Goal: Task Accomplishment & Management: Complete application form

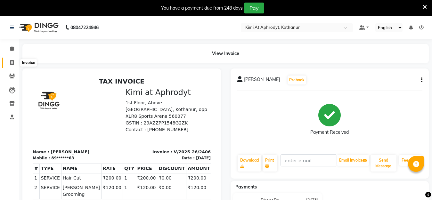
click at [12, 63] on icon at bounding box center [12, 62] width 4 height 5
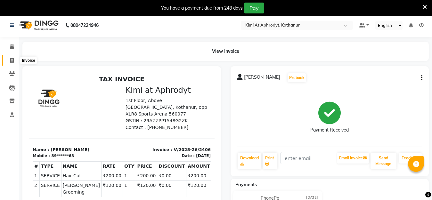
select select "7401"
select select "service"
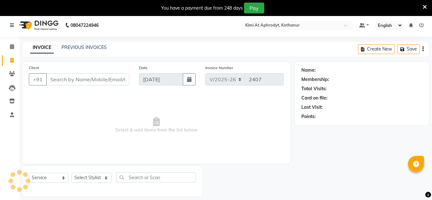
scroll to position [16, 0]
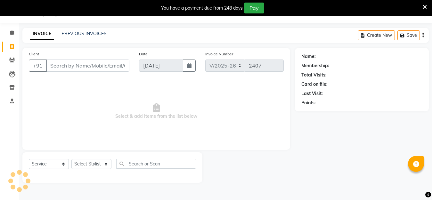
click at [69, 63] on input "Client" at bounding box center [87, 66] width 83 height 12
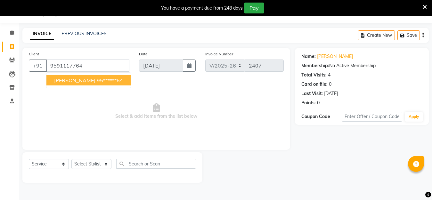
click at [97, 83] on ngb-highlight "95******64" at bounding box center [110, 80] width 26 height 6
type input "95******64"
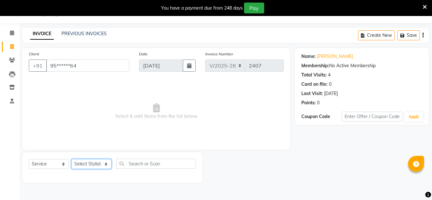
click at [101, 165] on select "Select Stylist [PERSON_NAME] Hriatpuii [PERSON_NAME] Kimi manager id [PERSON_NA…" at bounding box center [91, 164] width 40 height 10
select select "88405"
click at [71, 159] on select "Select Stylist [PERSON_NAME] Hriatpuii [PERSON_NAME] Kimi manager id [PERSON_NA…" at bounding box center [91, 164] width 40 height 10
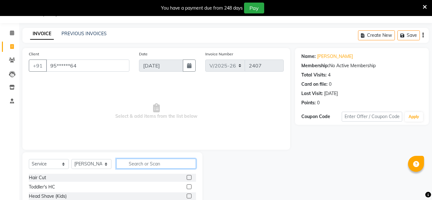
click at [136, 164] on input "text" at bounding box center [156, 164] width 80 height 10
type input "[PERSON_NAME]"
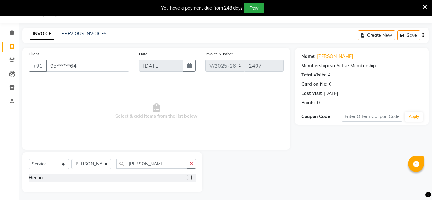
click at [187, 177] on label at bounding box center [189, 177] width 5 height 5
click at [187, 177] on input "checkbox" at bounding box center [189, 178] width 4 height 4
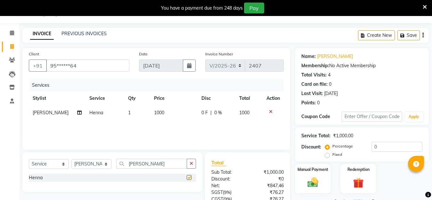
checkbox input "false"
click at [144, 164] on input "[PERSON_NAME]" at bounding box center [151, 164] width 71 height 10
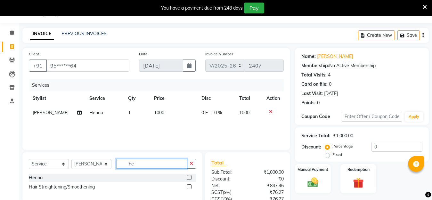
type input "h"
type input "eye"
click at [189, 178] on label at bounding box center [189, 177] width 5 height 5
click at [189, 178] on input "checkbox" at bounding box center [189, 178] width 4 height 4
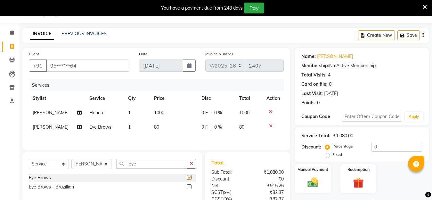
checkbox input "false"
click at [103, 167] on select "Select Stylist [PERSON_NAME] Hriatpuii [PERSON_NAME] Kimi manager id [PERSON_NA…" at bounding box center [91, 164] width 40 height 10
select select "88070"
click at [71, 161] on select "Select Stylist [PERSON_NAME] Hriatpuii [PERSON_NAME] Kimi manager id [PERSON_NA…" at bounding box center [91, 164] width 40 height 10
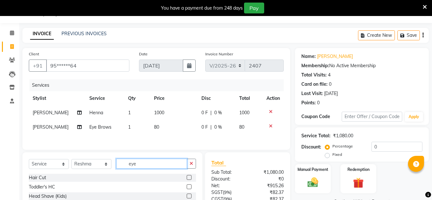
click at [143, 167] on input "eye" at bounding box center [151, 164] width 71 height 10
type input "e"
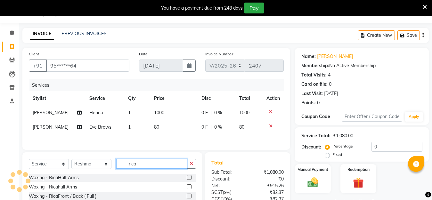
type input "rica"
click at [180, 188] on div "Waxing - RicaFull Arms" at bounding box center [112, 187] width 167 height 8
click at [187, 189] on label at bounding box center [189, 187] width 5 height 5
click at [187, 189] on input "checkbox" at bounding box center [189, 187] width 4 height 4
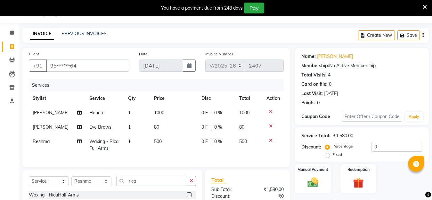
checkbox input "false"
click at [150, 186] on input "rica" at bounding box center [151, 181] width 71 height 10
type input "r"
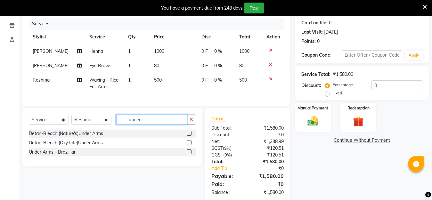
scroll to position [95, 0]
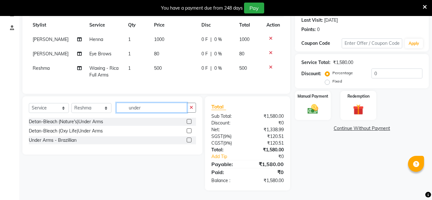
type input "under"
click at [191, 140] on label at bounding box center [189, 140] width 5 height 5
click at [191, 140] on input "checkbox" at bounding box center [189, 140] width 4 height 4
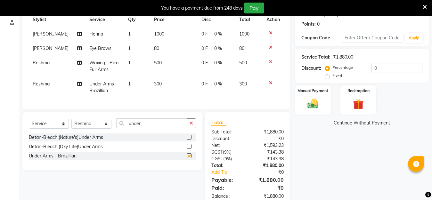
checkbox input "false"
click at [161, 81] on td "300" at bounding box center [173, 87] width 47 height 21
select select "88070"
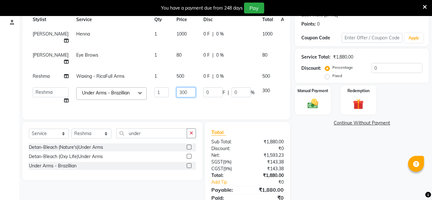
click at [177, 97] on input "300" at bounding box center [186, 92] width 19 height 10
type input "3"
type input "200"
click at [179, 111] on div "Client +91 95******64 Date [DATE] Invoice Number V/2025 V/[PHONE_NUMBER] Servic…" at bounding box center [156, 44] width 268 height 150
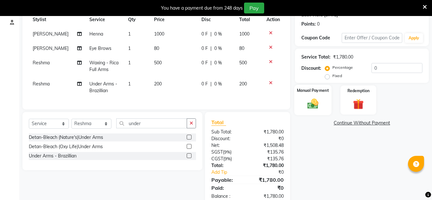
click at [311, 106] on img at bounding box center [313, 103] width 18 height 13
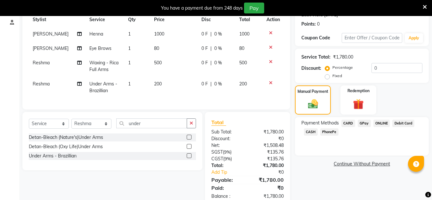
click at [348, 125] on span "CARD" at bounding box center [349, 123] width 14 height 7
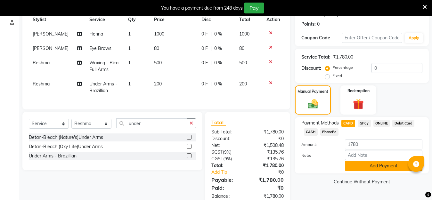
click at [368, 166] on button "Add Payment" at bounding box center [384, 166] width 78 height 10
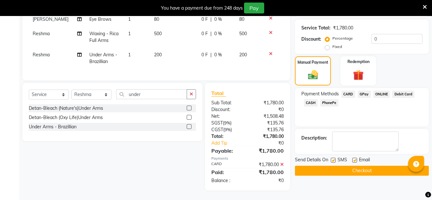
scroll to position [129, 0]
click at [366, 169] on button "Checkout" at bounding box center [362, 171] width 134 height 10
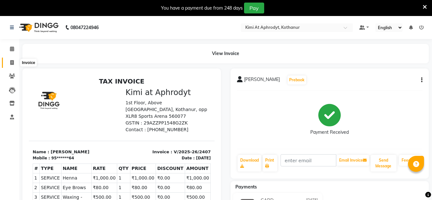
click at [9, 63] on span at bounding box center [11, 62] width 11 height 7
select select "service"
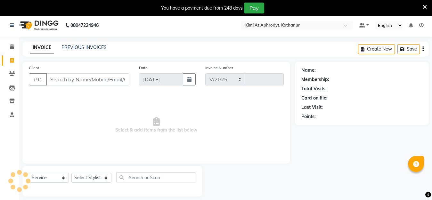
select select "7401"
type input "2408"
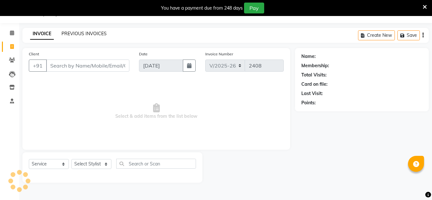
click at [84, 34] on link "PREVIOUS INVOICES" at bounding box center [84, 34] width 45 height 6
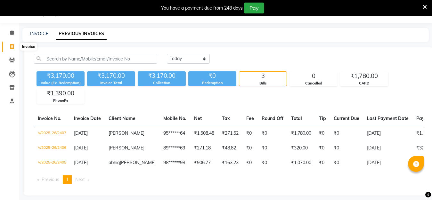
click at [11, 44] on icon at bounding box center [12, 46] width 4 height 5
select select "7401"
select select "service"
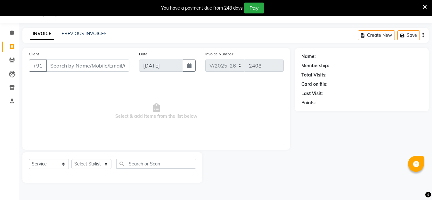
click at [70, 69] on input "Client" at bounding box center [87, 66] width 83 height 12
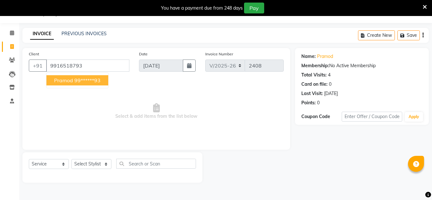
click at [90, 80] on ngb-highlight "99******93" at bounding box center [87, 80] width 26 height 6
type input "99******93"
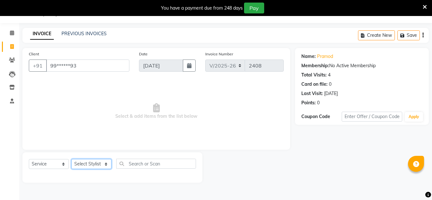
click at [94, 163] on select "Select Stylist [PERSON_NAME] Hriatpuii [PERSON_NAME] Kimi manager id [PERSON_NA…" at bounding box center [91, 164] width 40 height 10
select select "69728"
click at [71, 159] on select "Select Stylist [PERSON_NAME] Hriatpuii [PERSON_NAME] Kimi manager id [PERSON_NA…" at bounding box center [91, 164] width 40 height 10
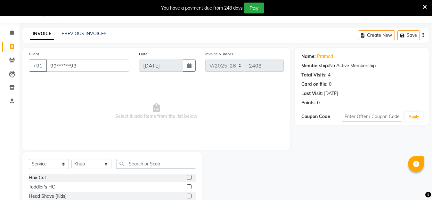
click at [187, 179] on div at bounding box center [191, 178] width 9 height 8
click at [187, 178] on label at bounding box center [189, 177] width 5 height 5
click at [187, 178] on input "checkbox" at bounding box center [189, 178] width 4 height 4
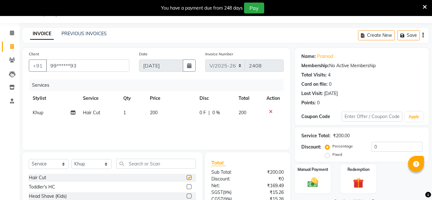
checkbox input "false"
click at [160, 167] on input "text" at bounding box center [156, 164] width 80 height 10
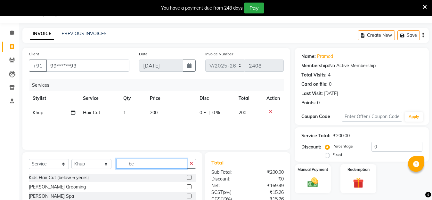
type input "be"
click at [187, 186] on label at bounding box center [189, 187] width 5 height 5
click at [187, 186] on input "checkbox" at bounding box center [189, 187] width 4 height 4
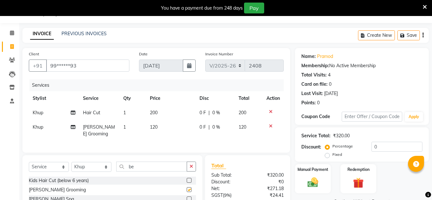
checkbox input "false"
click at [320, 187] on img at bounding box center [313, 182] width 18 height 13
click at [317, 182] on img at bounding box center [312, 183] width 17 height 12
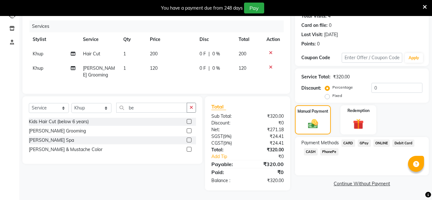
click at [329, 148] on span "PhonePe" at bounding box center [329, 151] width 18 height 7
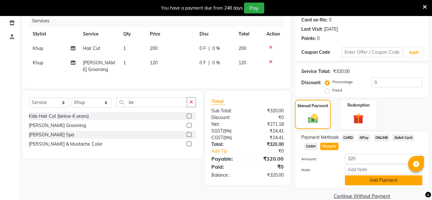
click at [361, 179] on button "Add Payment" at bounding box center [384, 181] width 78 height 10
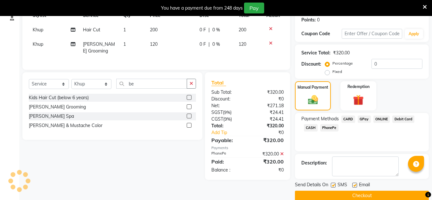
scroll to position [109, 0]
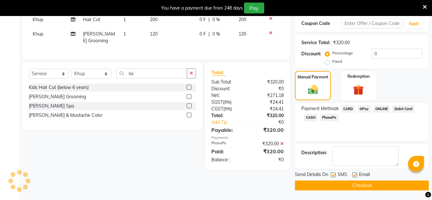
click at [350, 188] on button "Checkout" at bounding box center [362, 186] width 134 height 10
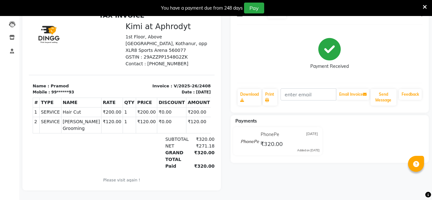
click at [97, 143] on div "NET ₹271.18" at bounding box center [151, 146] width 127 height 7
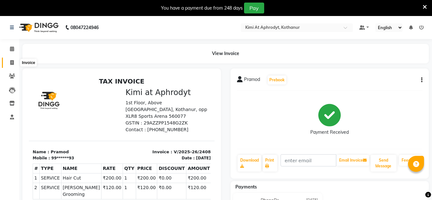
click at [9, 63] on span at bounding box center [11, 62] width 11 height 7
select select "service"
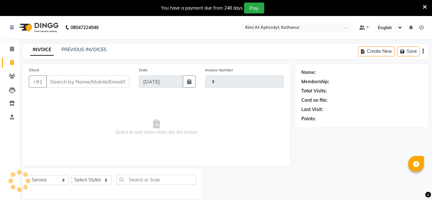
type input "2409"
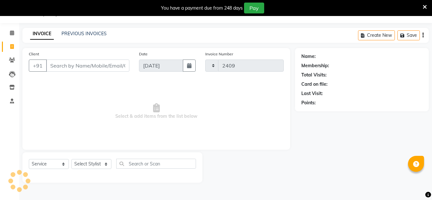
select select "7401"
click at [71, 66] on input "Client" at bounding box center [87, 66] width 83 height 12
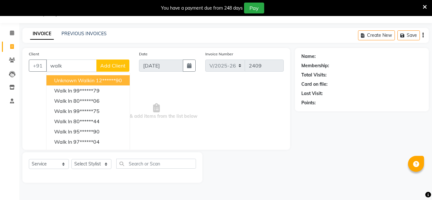
click at [101, 79] on ngb-highlight "12******90" at bounding box center [109, 80] width 26 height 6
type input "12******90"
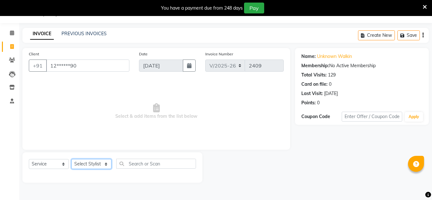
click at [96, 162] on select "Select Stylist [PERSON_NAME] Hriatpuii [PERSON_NAME] Kimi manager id [PERSON_NA…" at bounding box center [91, 164] width 40 height 10
select select "69729"
click at [71, 159] on select "Select Stylist [PERSON_NAME] Hriatpuii [PERSON_NAME] Kimi manager id [PERSON_NA…" at bounding box center [91, 164] width 40 height 10
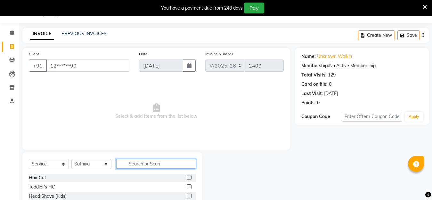
click at [141, 165] on input "text" at bounding box center [156, 164] width 80 height 10
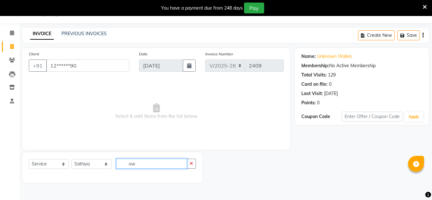
type input "o"
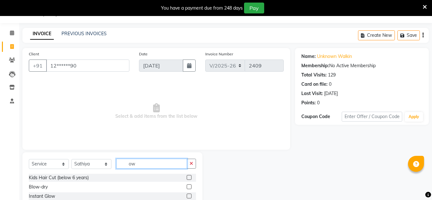
type input "o"
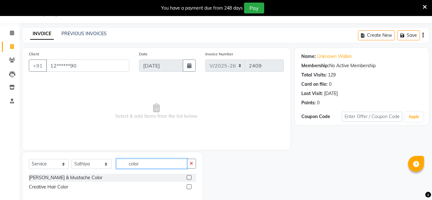
type input "color"
click at [187, 179] on label at bounding box center [189, 177] width 5 height 5
click at [187, 179] on input "checkbox" at bounding box center [189, 178] width 4 height 4
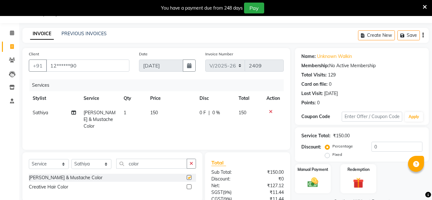
checkbox input "false"
click at [148, 161] on input "color" at bounding box center [151, 164] width 71 height 10
type input "c"
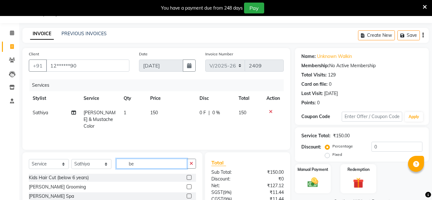
type input "be"
click at [189, 186] on label at bounding box center [189, 187] width 5 height 5
click at [189, 186] on input "checkbox" at bounding box center [189, 187] width 4 height 4
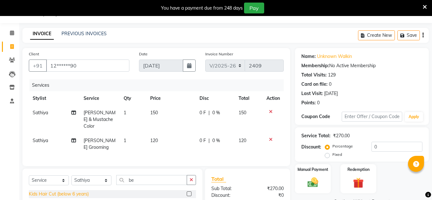
checkbox input "false"
click at [139, 178] on input "be" at bounding box center [151, 180] width 71 height 10
type input "b"
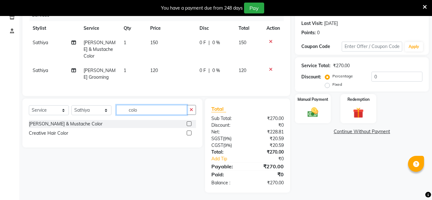
scroll to position [87, 0]
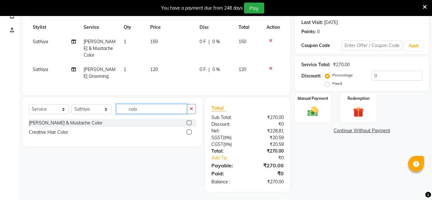
click at [152, 112] on input "colo" at bounding box center [151, 109] width 71 height 10
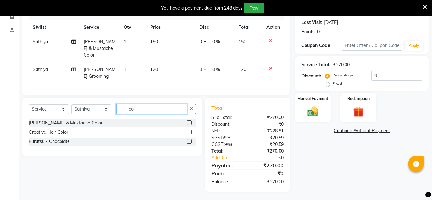
type input "c"
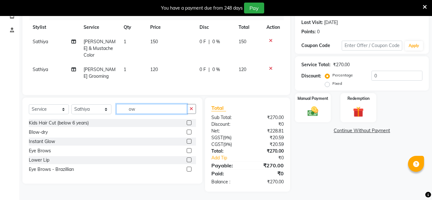
type input "o"
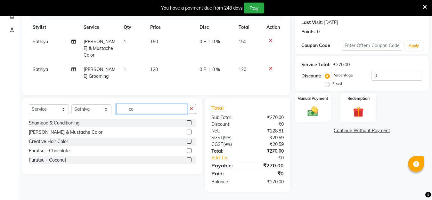
type input "c"
type input "r"
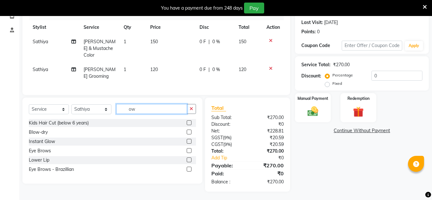
type input "o"
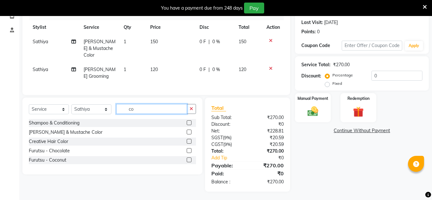
type input "c"
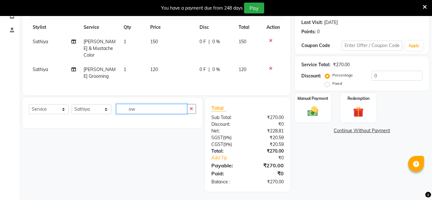
type input "o"
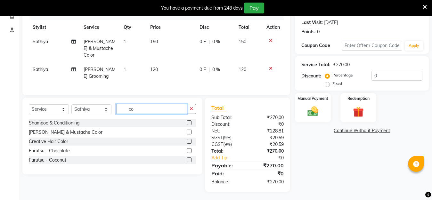
type input "c"
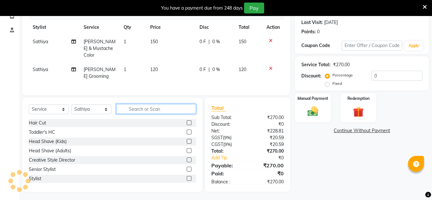
click at [148, 108] on input "text" at bounding box center [156, 109] width 80 height 10
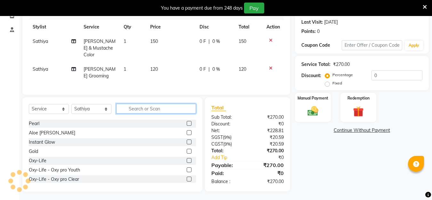
scroll to position [401, 0]
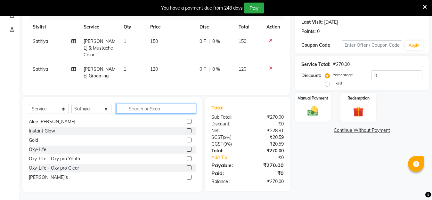
click at [137, 109] on input "text" at bounding box center [156, 109] width 80 height 10
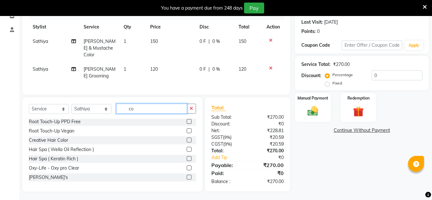
scroll to position [87, 0]
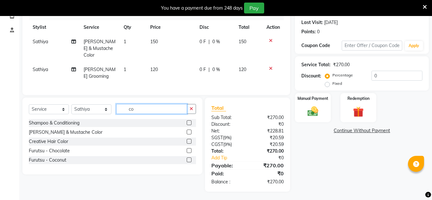
click at [152, 112] on input "co" at bounding box center [151, 109] width 71 height 10
type input "c"
click at [144, 109] on input "roo" at bounding box center [151, 109] width 71 height 10
type input "r"
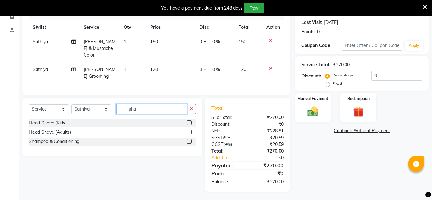
type input "sha"
click at [189, 140] on label at bounding box center [189, 141] width 5 height 5
click at [189, 140] on input "checkbox" at bounding box center [189, 142] width 4 height 4
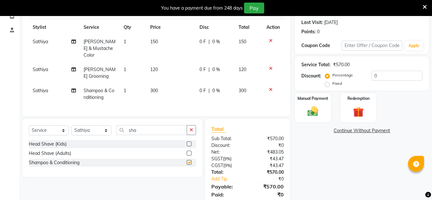
checkbox input "false"
click at [159, 84] on td "300" at bounding box center [170, 94] width 49 height 21
select select "69729"
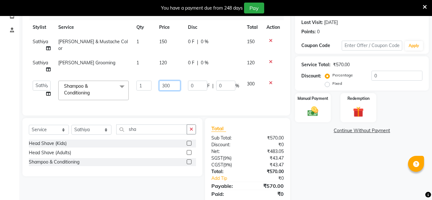
click at [172, 85] on input "300" at bounding box center [169, 86] width 21 height 10
type input "3"
type input "250"
click at [157, 98] on div "Services Stylist Service Qty Price Disc Total Action [PERSON_NAME] & Mustache C…" at bounding box center [156, 58] width 255 height 101
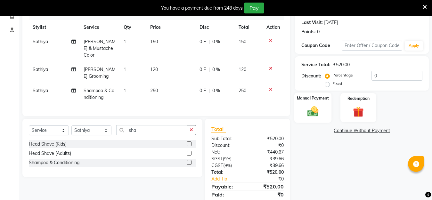
click at [313, 108] on img at bounding box center [313, 111] width 18 height 13
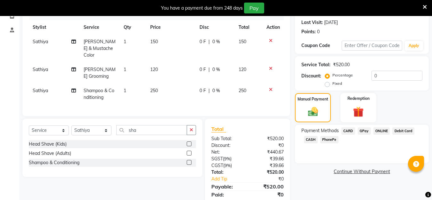
click at [327, 142] on span "PhonePe" at bounding box center [329, 139] width 18 height 7
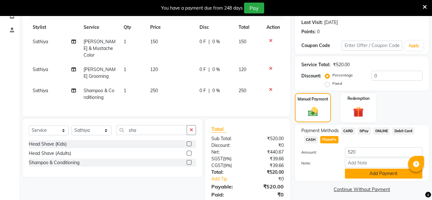
click at [361, 178] on button "Add Payment" at bounding box center [384, 174] width 78 height 10
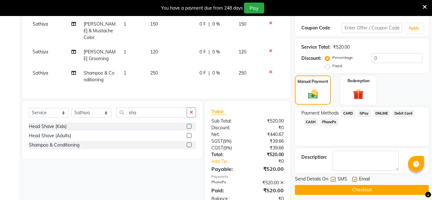
scroll to position [122, 0]
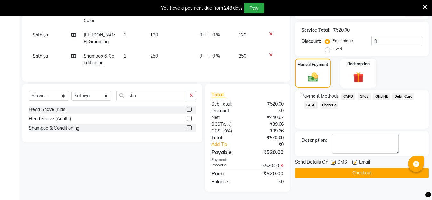
click at [355, 175] on button "Checkout" at bounding box center [362, 173] width 134 height 10
